Goal: Task Accomplishment & Management: Manage account settings

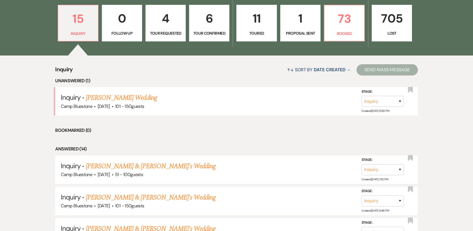
scroll to position [169, 0]
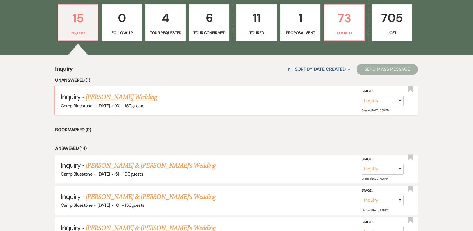
click at [92, 98] on link "[PERSON_NAME] Wedding" at bounding box center [121, 97] width 71 height 10
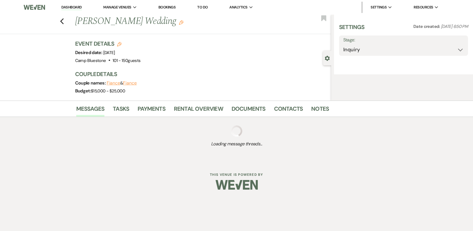
select select "2"
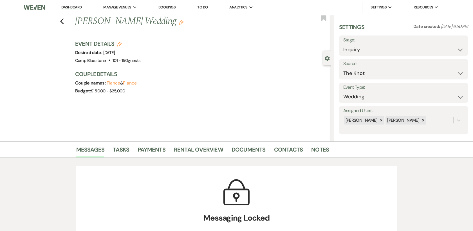
click at [76, 6] on link "Dashboard" at bounding box center [71, 7] width 20 height 5
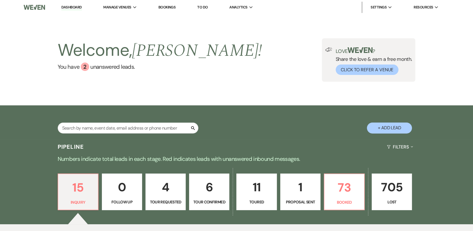
click at [212, 187] on p "6" at bounding box center [209, 187] width 33 height 19
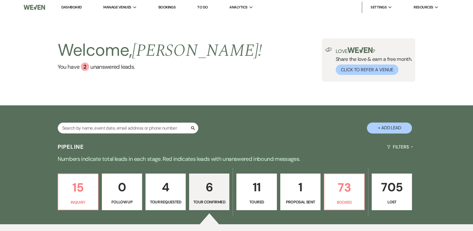
select select "4"
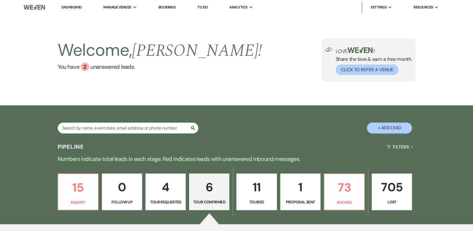
select select "4"
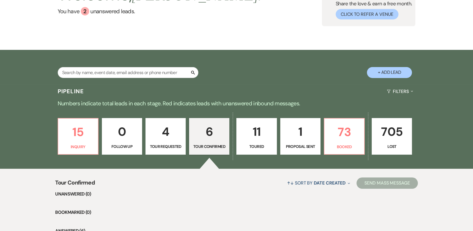
scroll to position [59, 0]
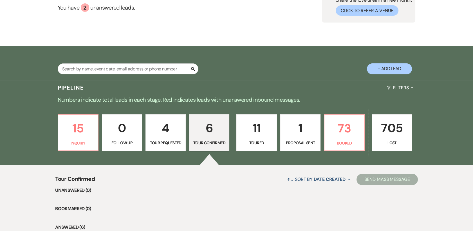
click at [261, 128] on p "11" at bounding box center [256, 128] width 33 height 19
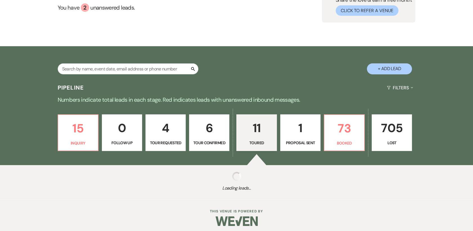
select select "5"
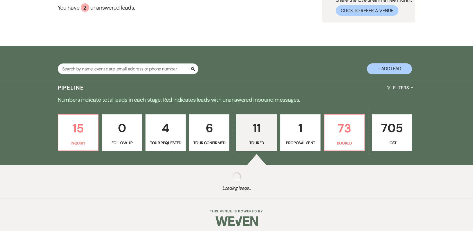
select select "5"
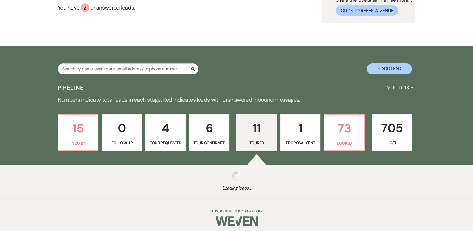
select select "5"
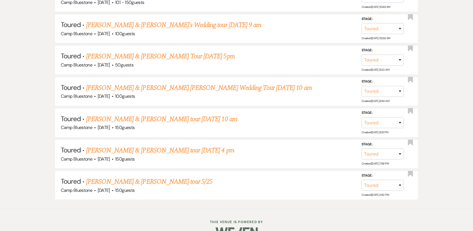
scroll to position [448, 0]
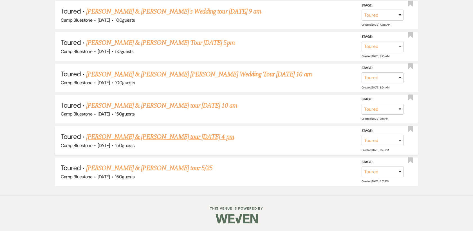
click at [167, 136] on link "[PERSON_NAME] & [PERSON_NAME] tour [DATE] 4 pm" at bounding box center [160, 137] width 148 height 10
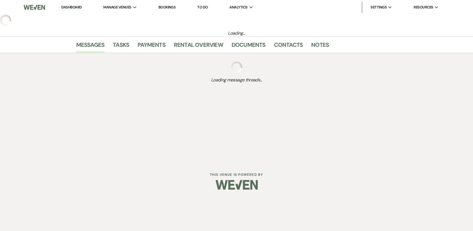
select select "5"
select select "1"
